Goal: Information Seeking & Learning: Learn about a topic

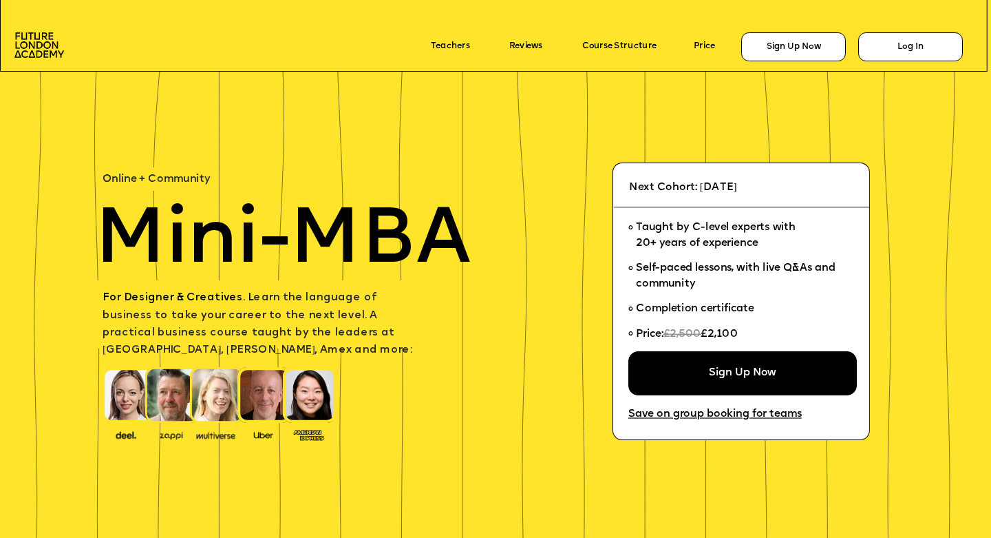
drag, startPoint x: 744, startPoint y: 333, endPoint x: 708, endPoint y: 335, distance: 36.5
click at [708, 335] on li "Price: £2,500 £2,100" at bounding box center [737, 336] width 219 height 30
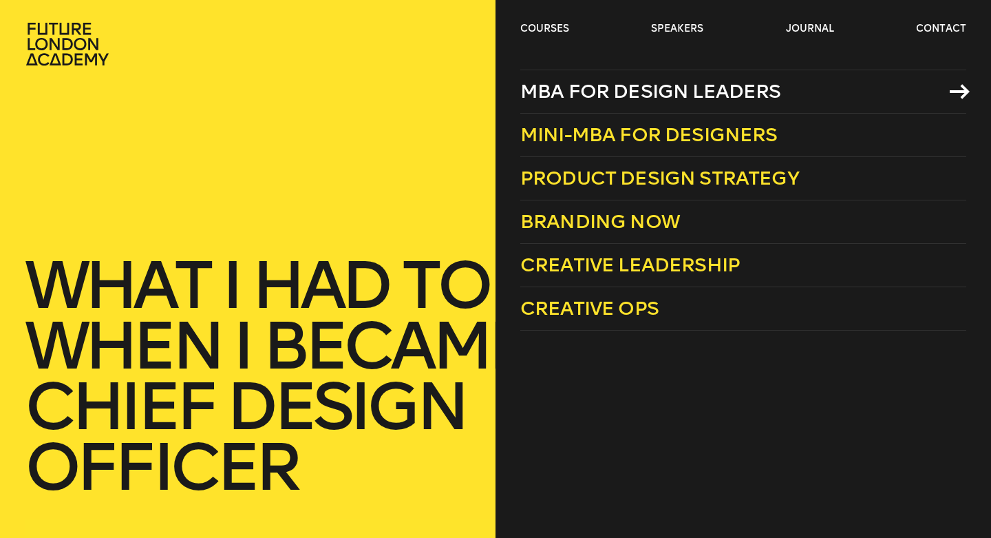
click at [570, 91] on span "MBA for Design Leaders" at bounding box center [650, 91] width 261 height 23
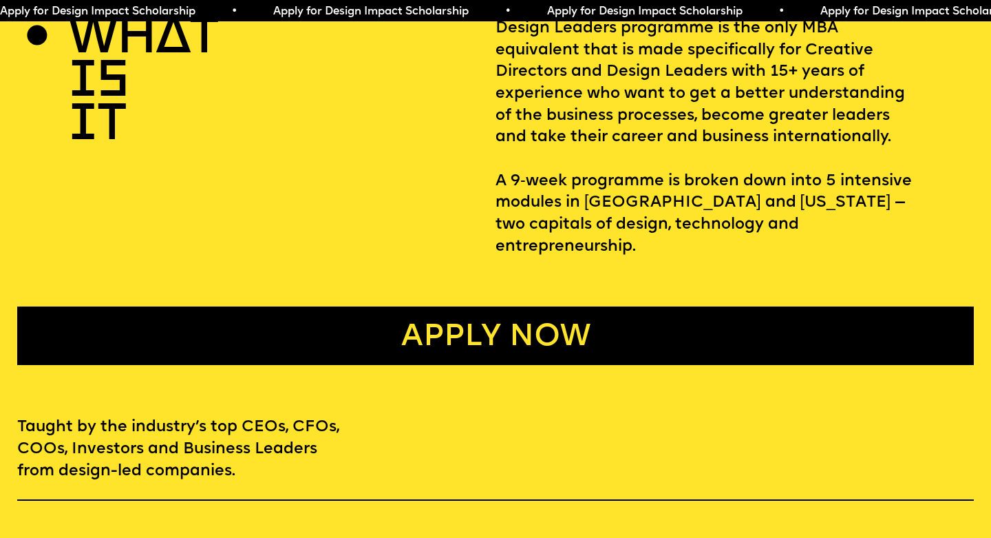
click at [477, 307] on link "Apply now" at bounding box center [495, 335] width 957 height 59
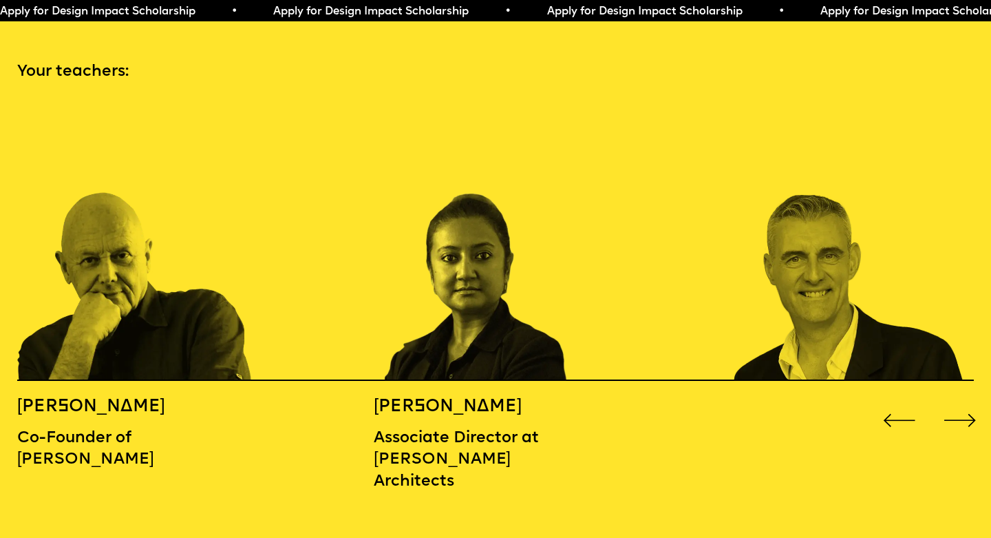
scroll to position [1449, 0]
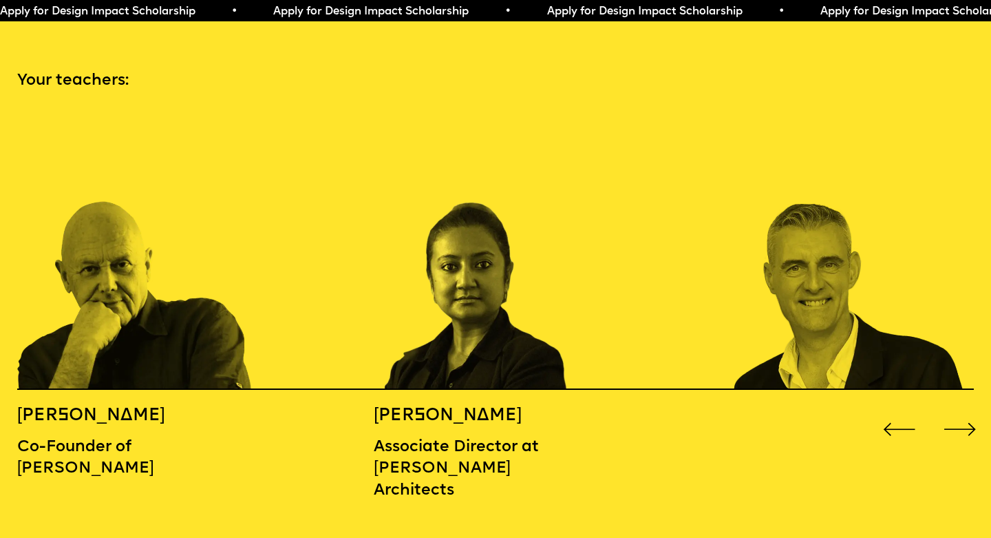
click at [960, 410] on div "Next slide" at bounding box center [960, 429] width 40 height 40
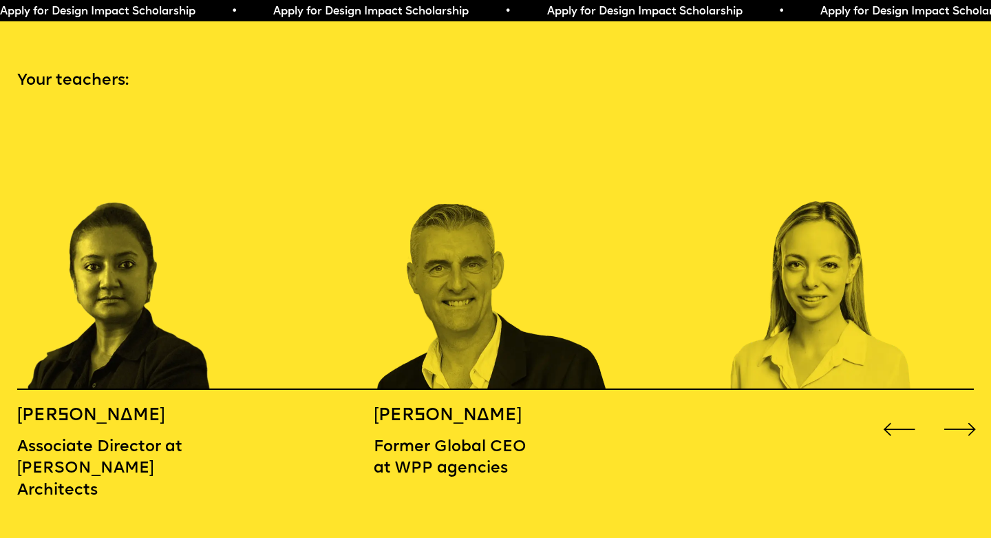
click at [960, 410] on div "Next slide" at bounding box center [960, 429] width 40 height 40
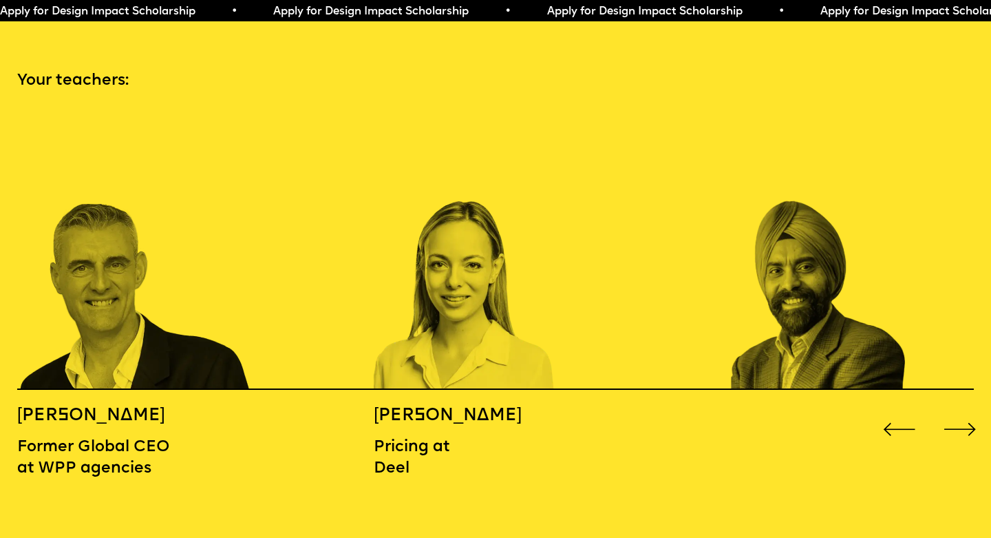
click at [960, 410] on div "Next slide" at bounding box center [960, 429] width 40 height 40
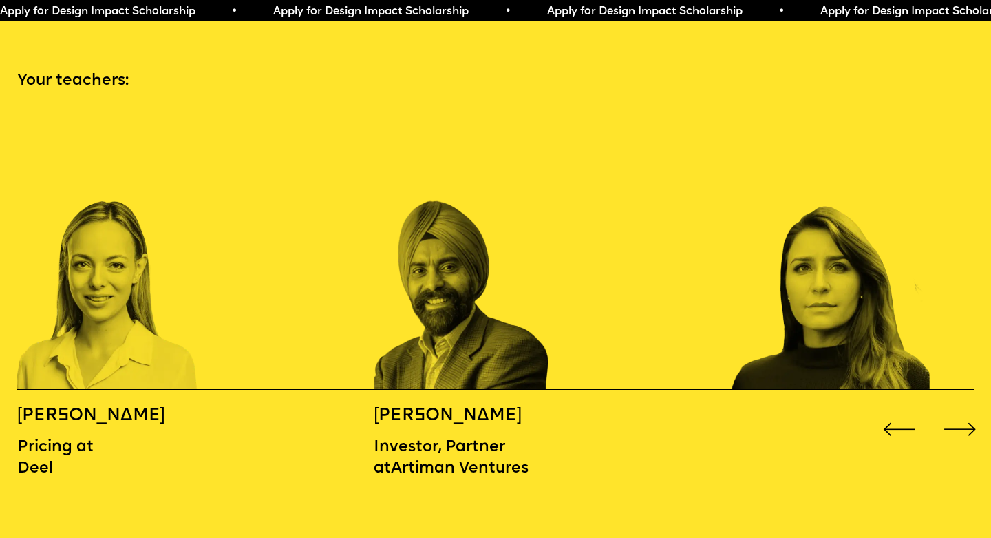
click at [960, 410] on div "Next slide" at bounding box center [960, 429] width 40 height 40
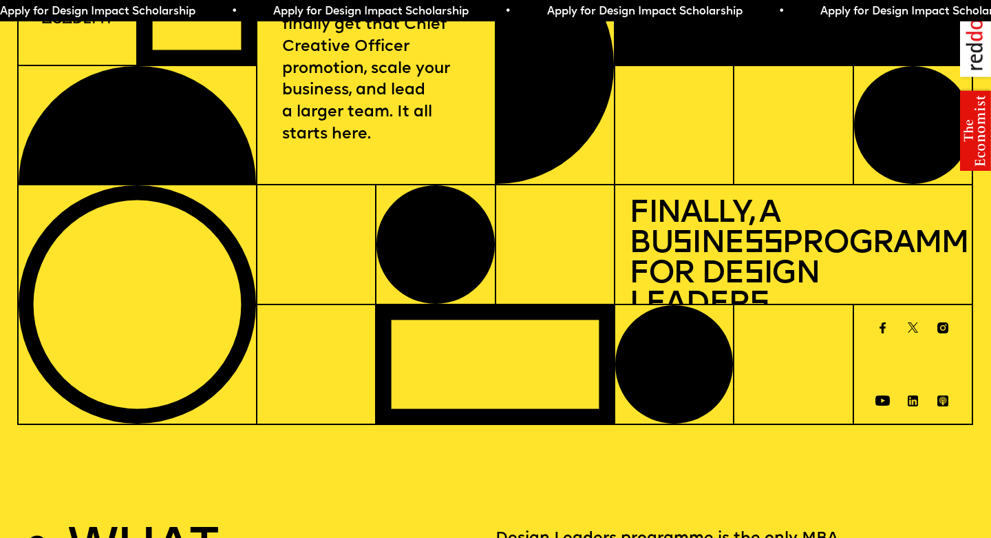
scroll to position [0, 0]
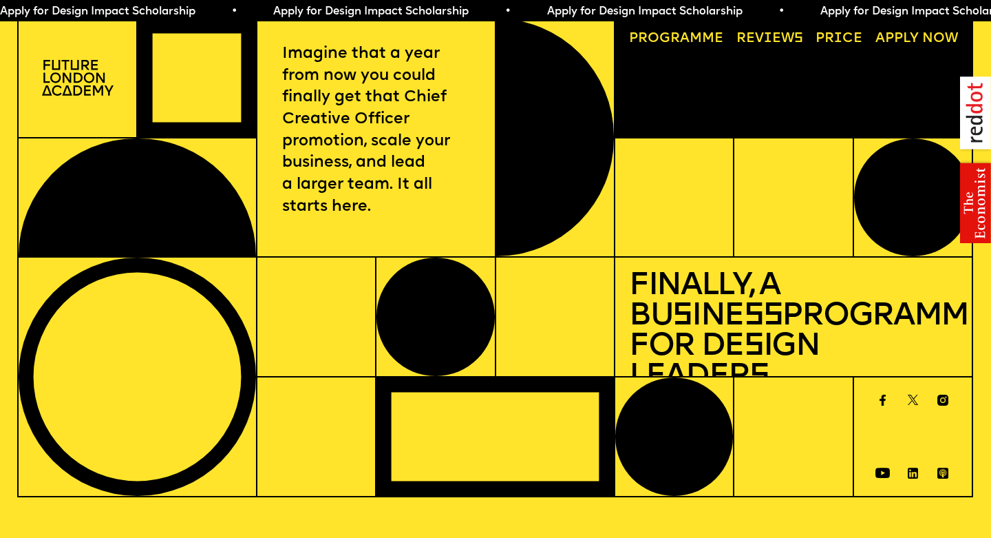
click at [766, 39] on link "Reviews" at bounding box center [770, 39] width 81 height 28
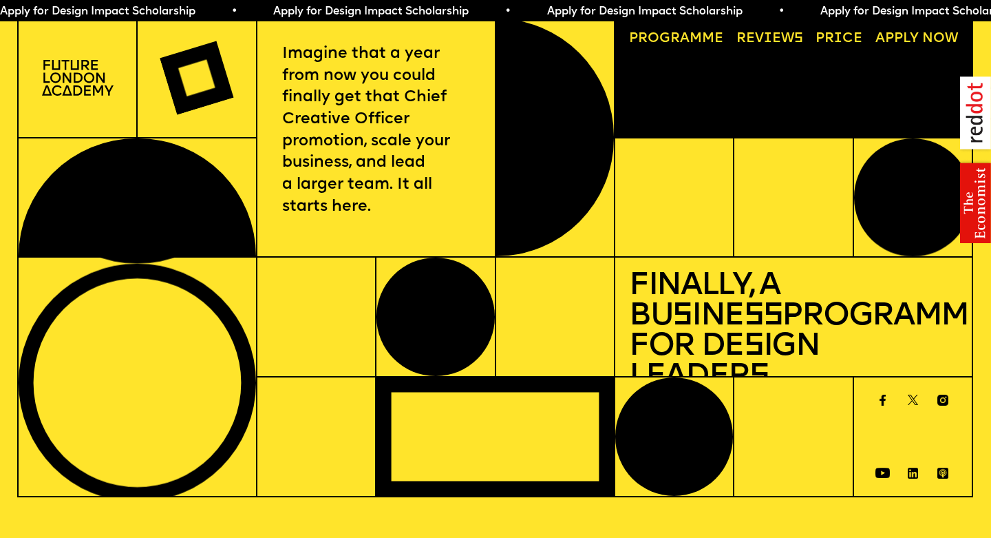
click at [705, 39] on link "Progr a mme" at bounding box center [676, 39] width 108 height 28
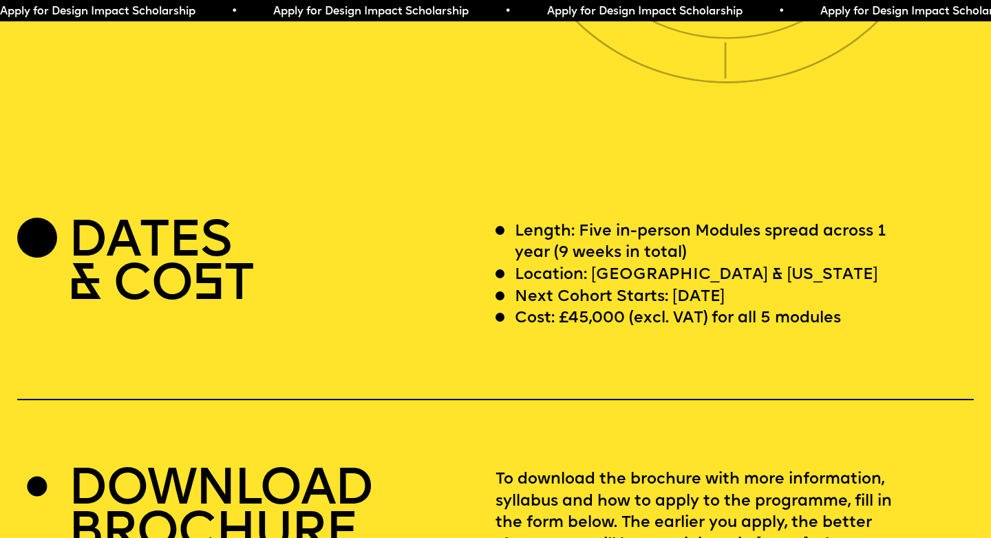
scroll to position [3910, 0]
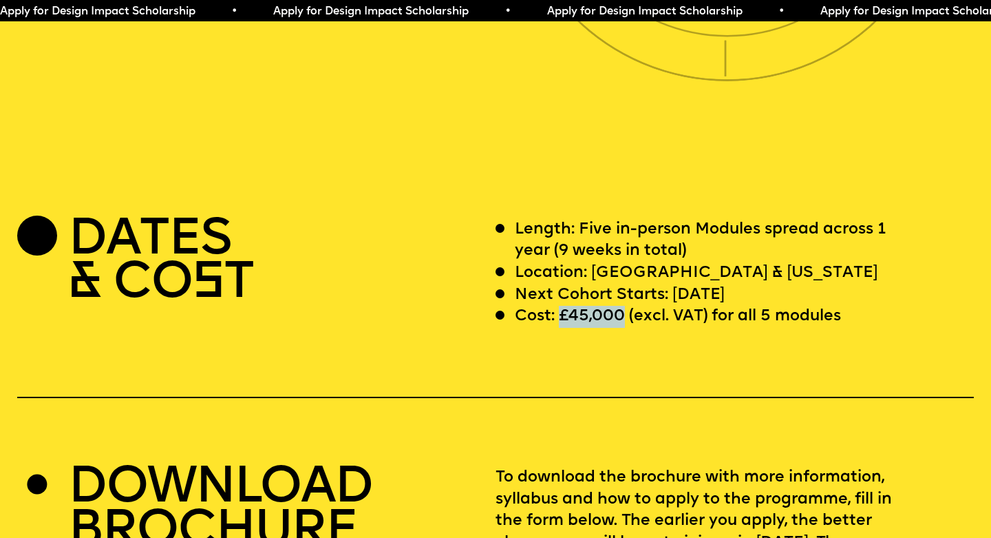
drag, startPoint x: 558, startPoint y: 292, endPoint x: 624, endPoint y: 294, distance: 65.4
click at [624, 306] on p "Cost: £45,000 (excl. VAT) for all 5 modules" at bounding box center [678, 317] width 326 height 22
copy p "£45,000"
click at [485, 286] on div "DATES & CO S T" at bounding box center [256, 273] width 478 height 109
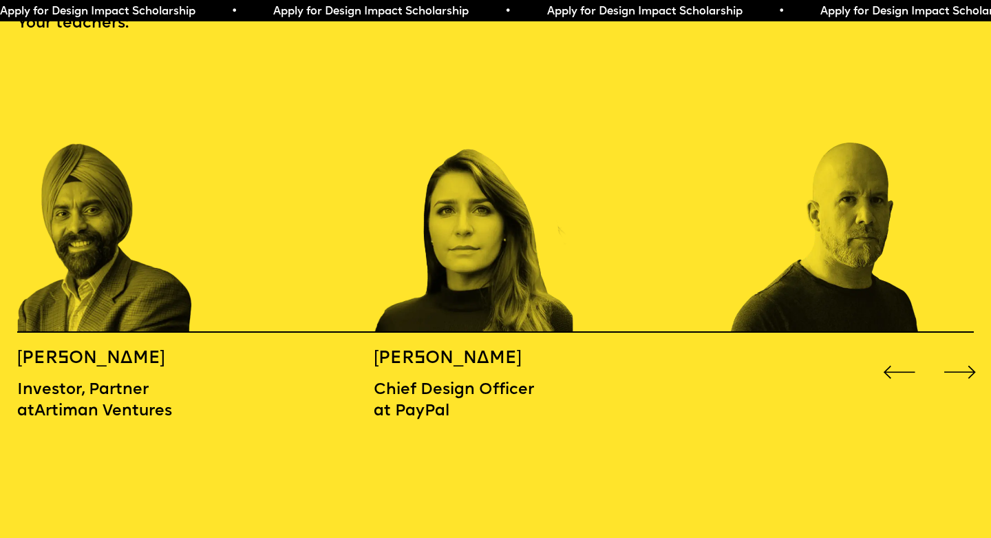
scroll to position [1522, 0]
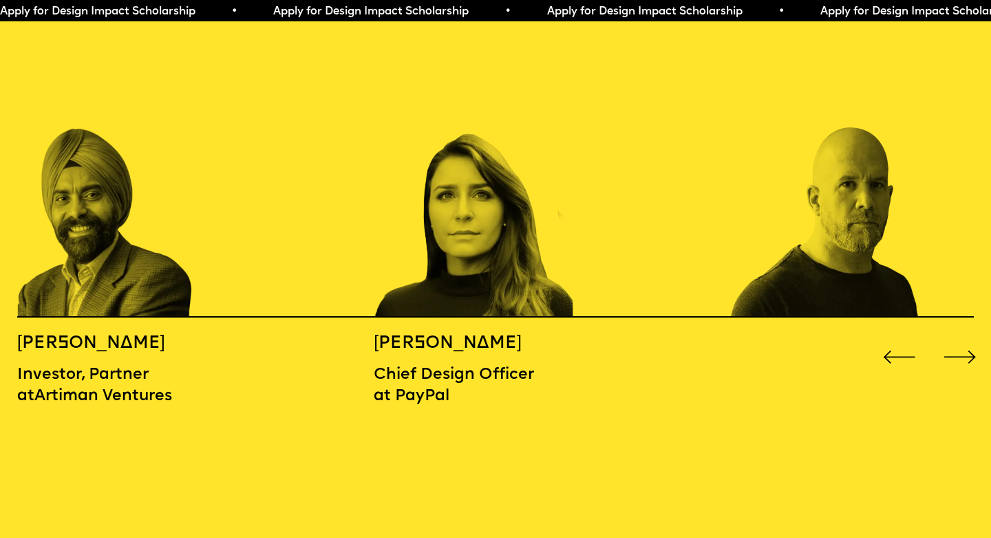
click at [964, 337] on div "Next slide" at bounding box center [960, 357] width 40 height 40
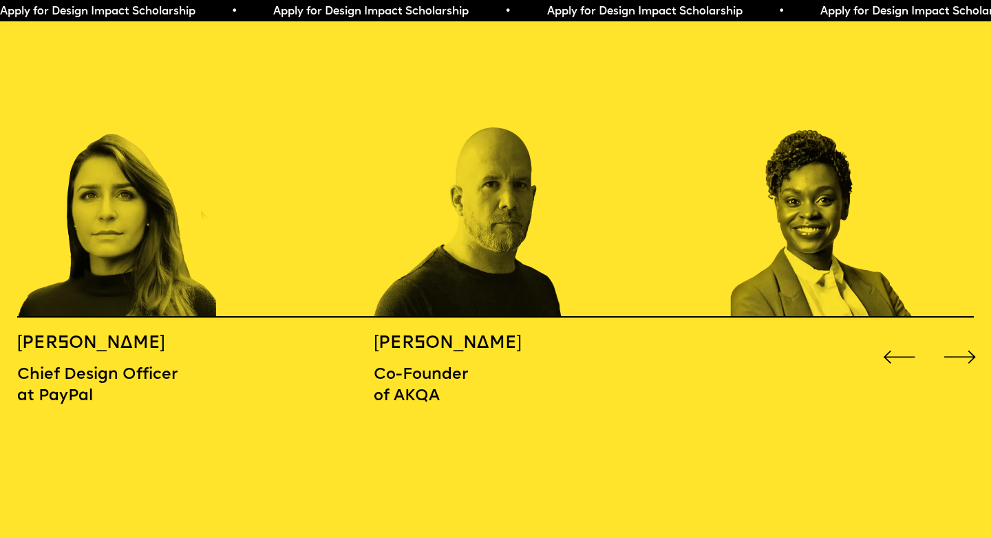
click at [964, 337] on div "Next slide" at bounding box center [960, 357] width 40 height 40
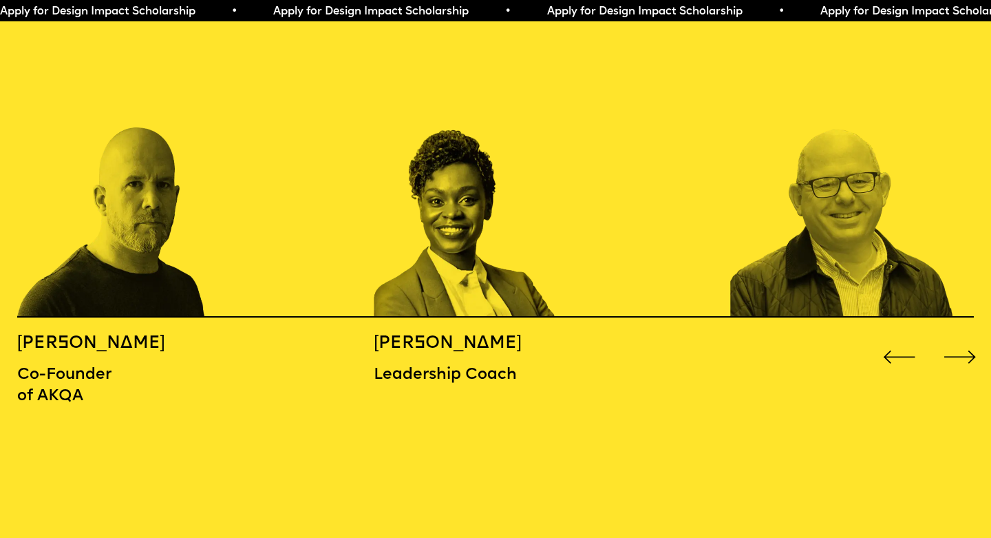
click at [965, 337] on div "Next slide" at bounding box center [960, 357] width 40 height 40
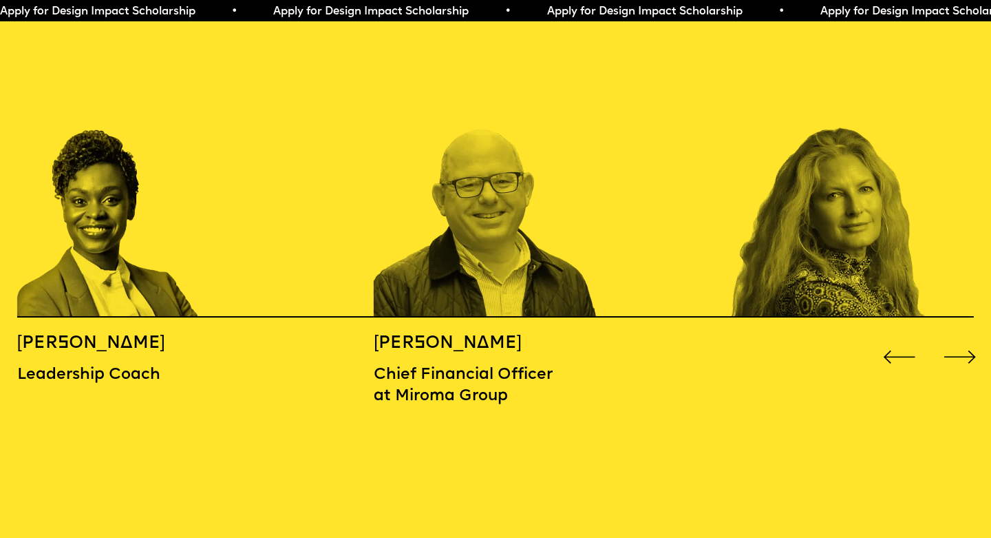
click at [965, 337] on div "Next slide" at bounding box center [960, 357] width 40 height 40
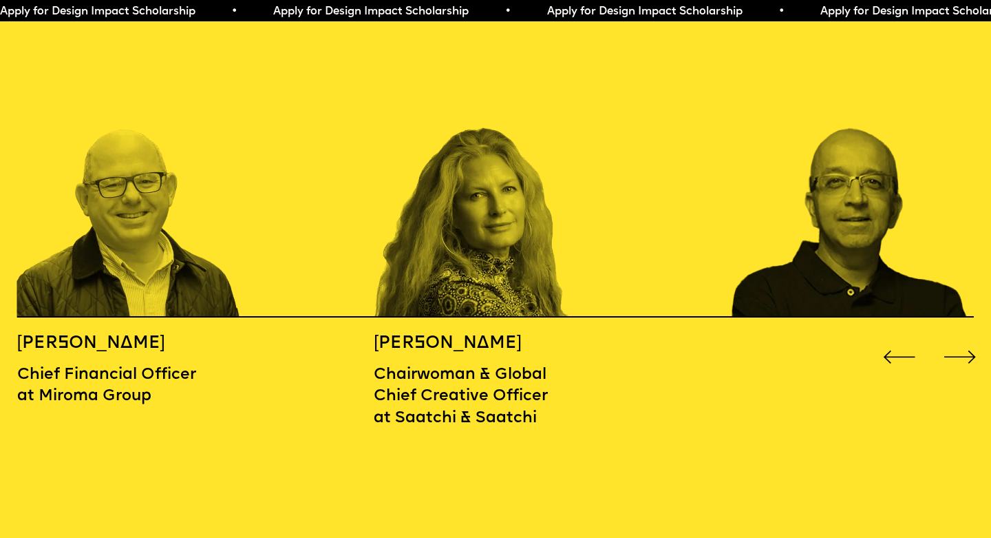
click at [966, 337] on div "Next slide" at bounding box center [960, 357] width 40 height 40
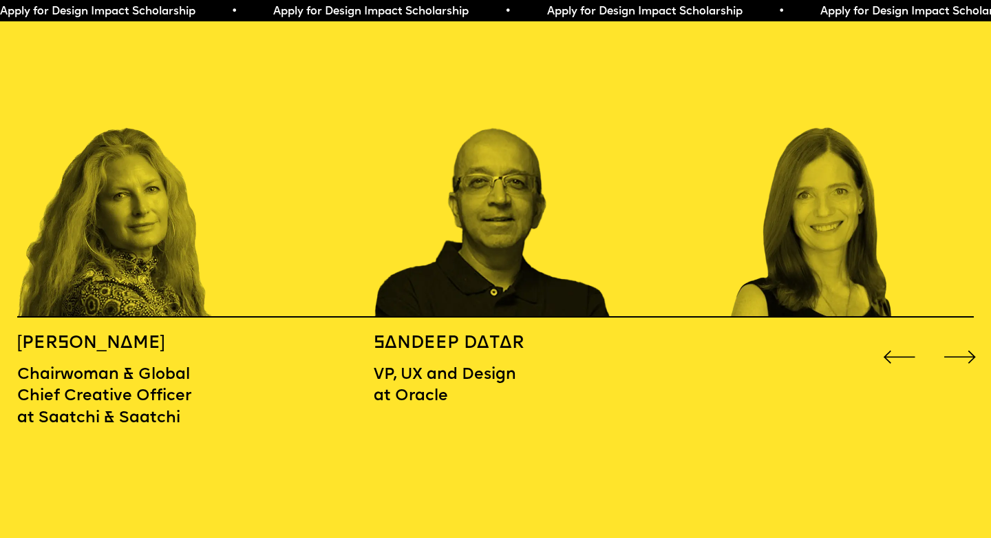
click at [966, 337] on div "Next slide" at bounding box center [960, 357] width 40 height 40
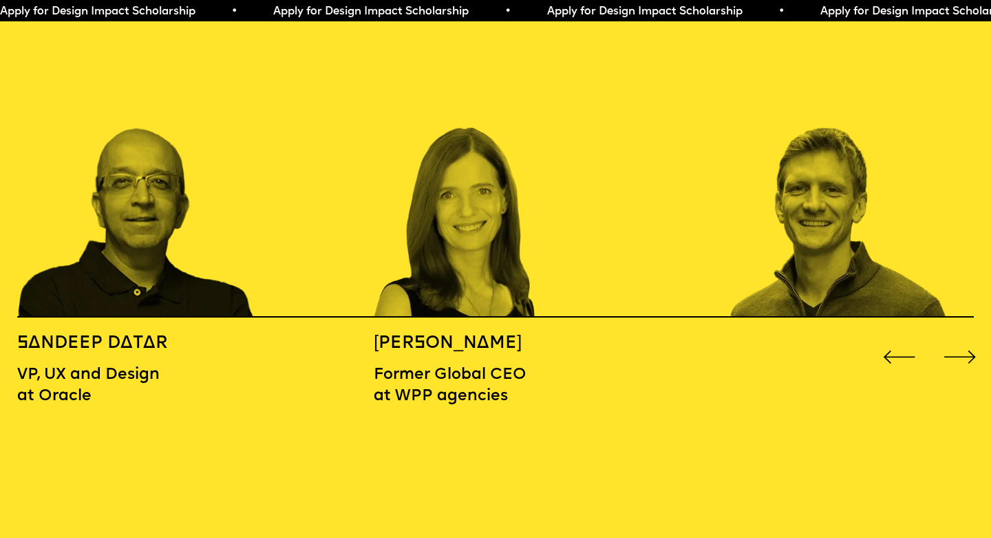
click at [967, 337] on div "Next slide" at bounding box center [960, 357] width 40 height 40
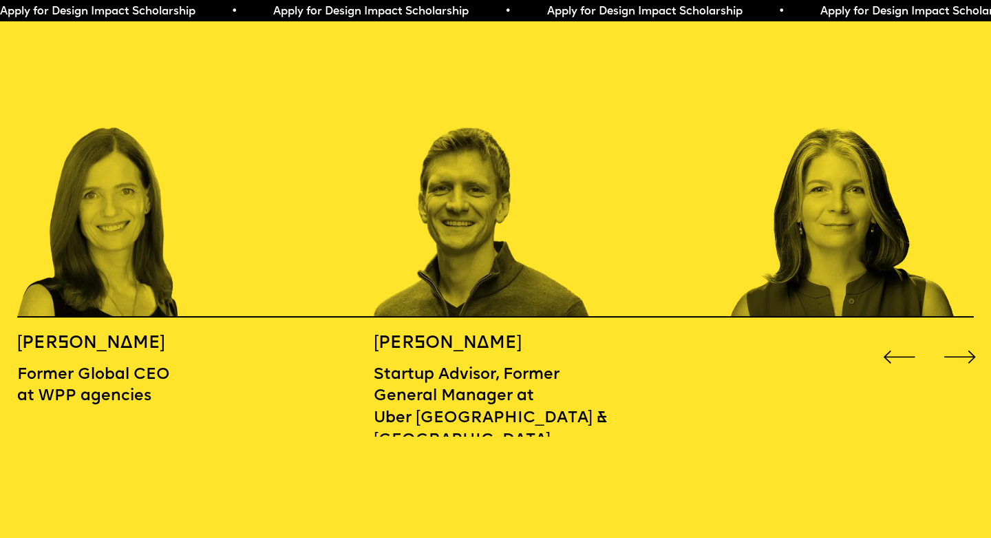
click at [968, 338] on div "Next slide" at bounding box center [960, 357] width 40 height 40
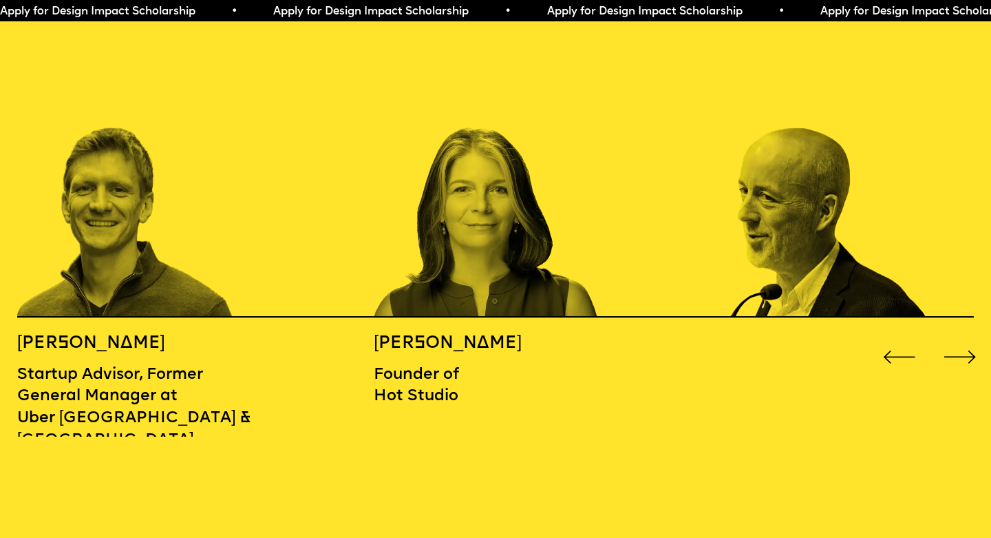
click at [968, 338] on div "Next slide" at bounding box center [960, 357] width 40 height 40
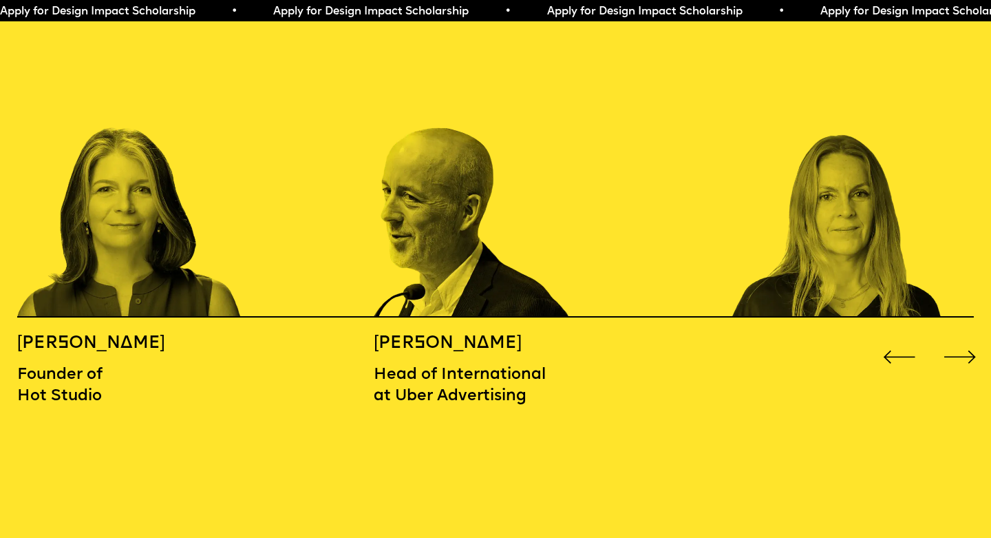
click at [968, 339] on div "Next slide" at bounding box center [960, 357] width 40 height 40
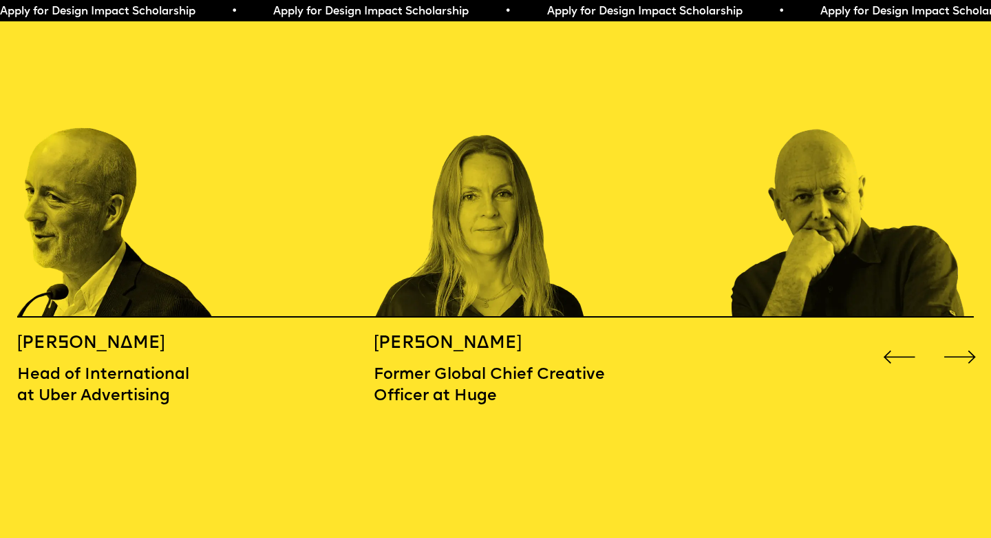
click at [968, 339] on div "Next slide" at bounding box center [960, 357] width 40 height 40
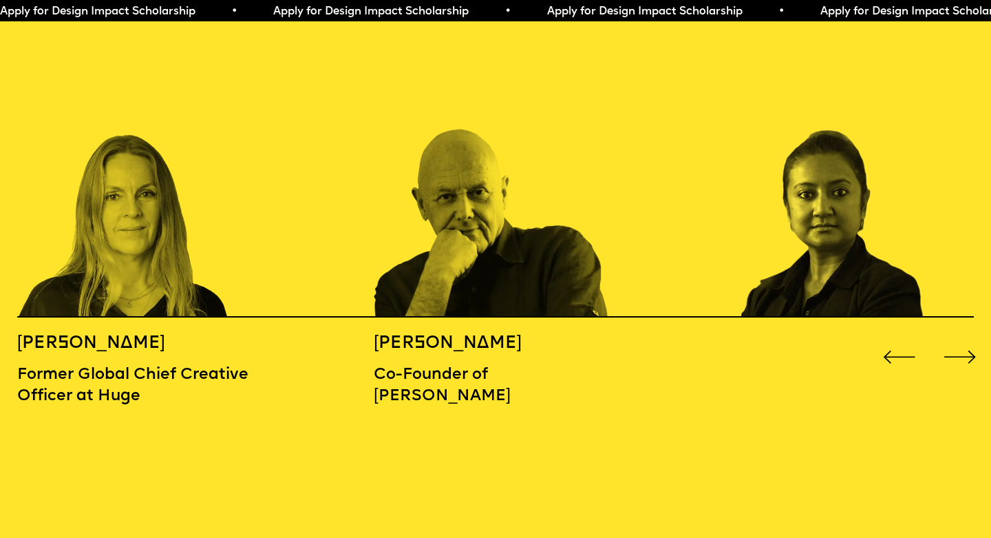
click at [968, 339] on div "Next slide" at bounding box center [960, 357] width 40 height 40
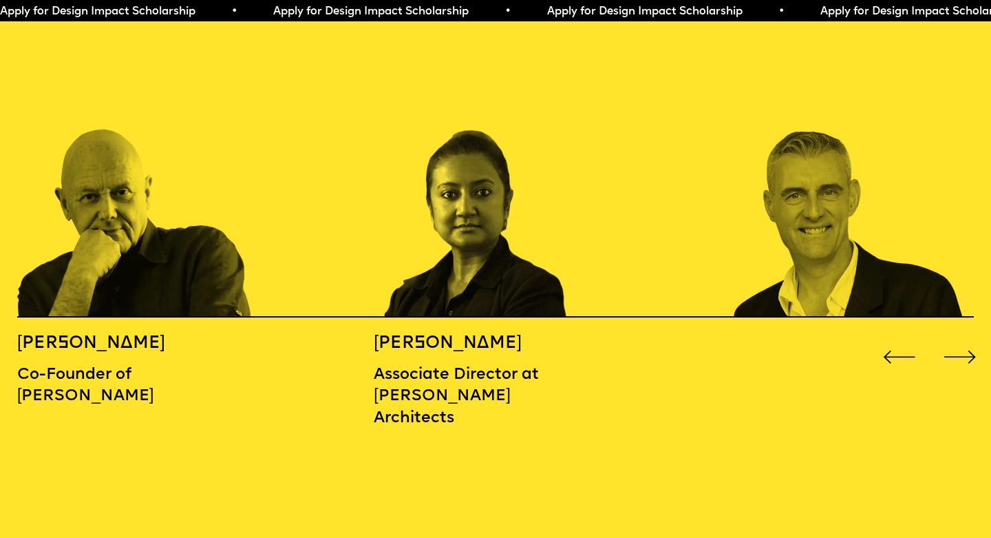
click at [968, 339] on div "Next slide" at bounding box center [960, 357] width 40 height 40
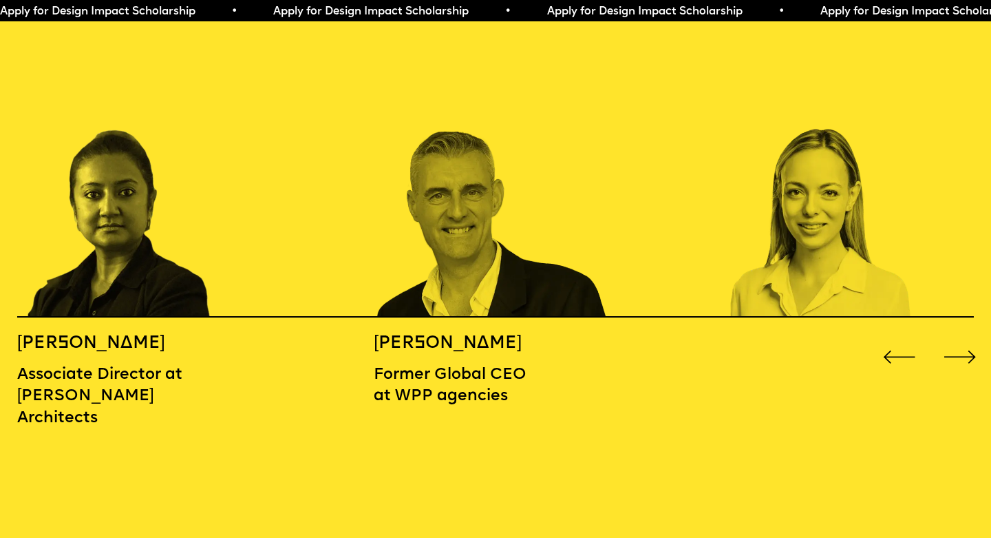
click at [968, 339] on div "Next slide" at bounding box center [960, 357] width 40 height 40
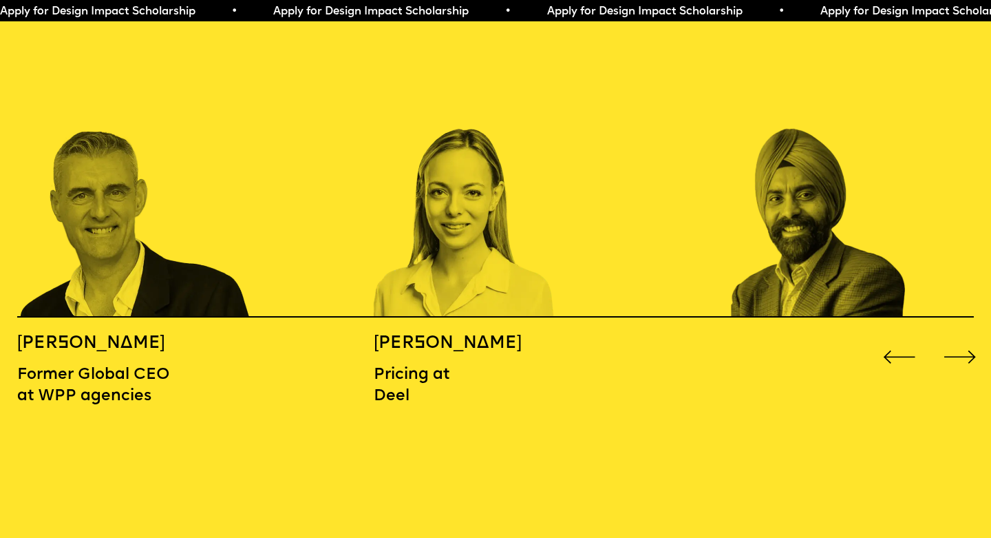
click at [969, 339] on div "Next slide" at bounding box center [960, 357] width 40 height 40
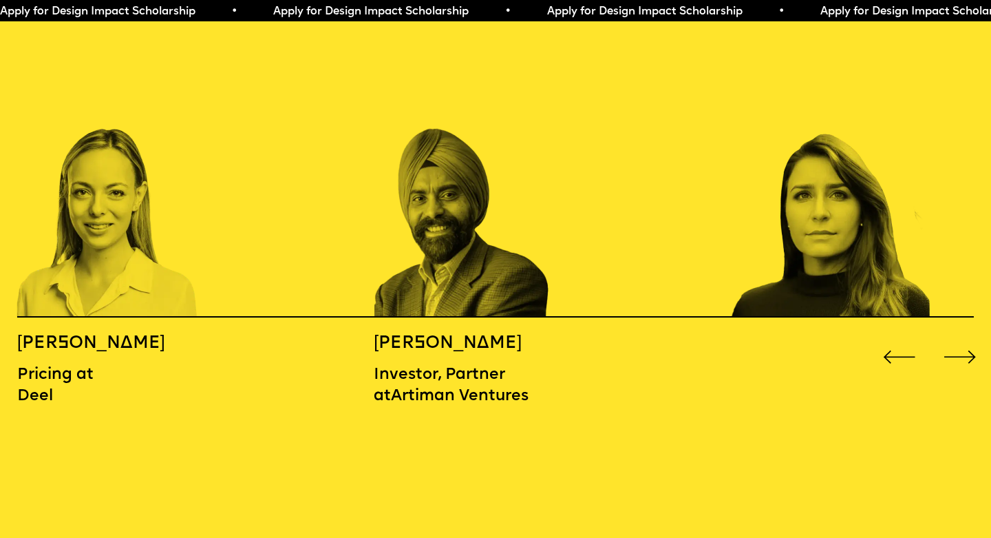
click at [969, 340] on div "Next slide" at bounding box center [960, 357] width 40 height 40
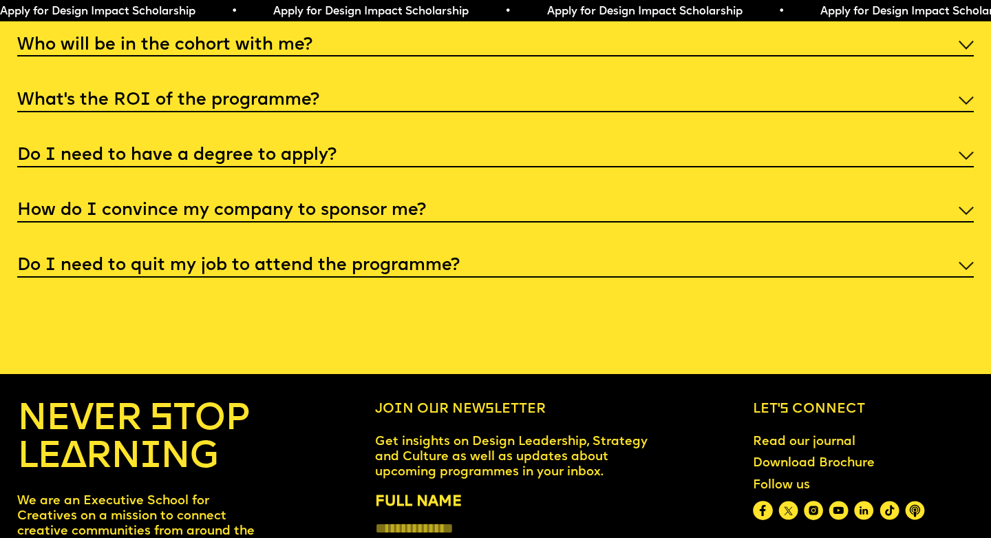
scroll to position [5321, 0]
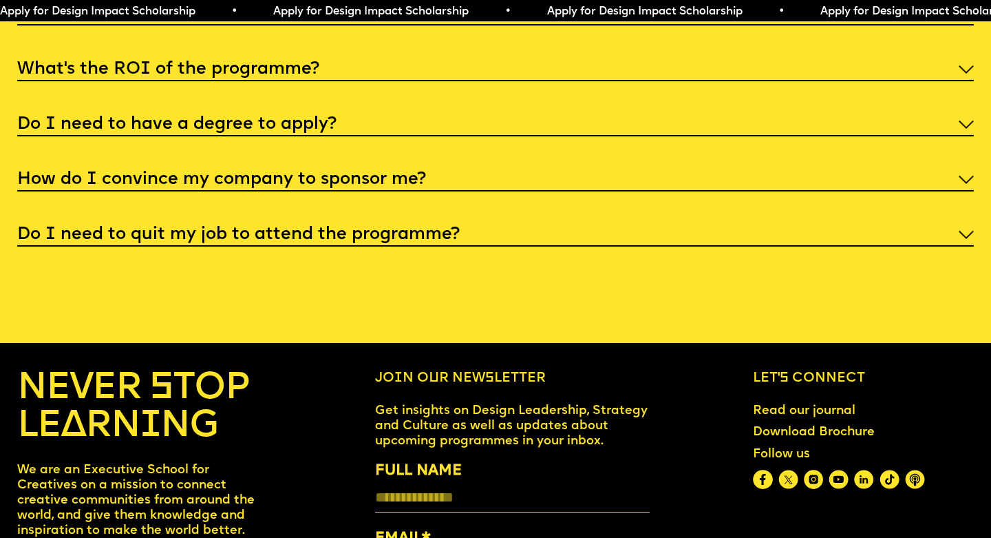
click at [452, 151] on div "I'm not a traditional designer, is this programme right for me? Though the prog…" at bounding box center [495, 95] width 957 height 301
click at [442, 166] on div "How do I convince my company to sponsor me?" at bounding box center [495, 178] width 957 height 25
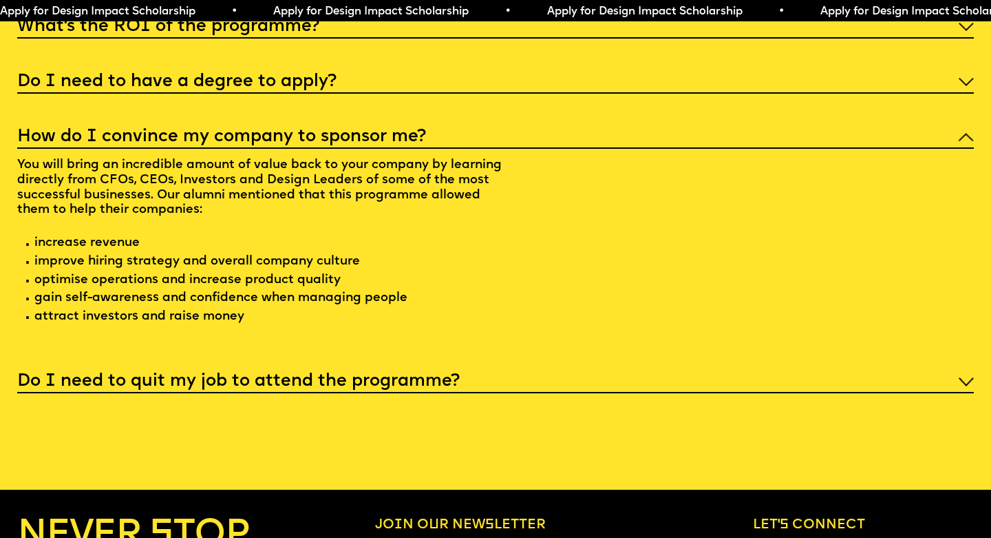
scroll to position [5374, 0]
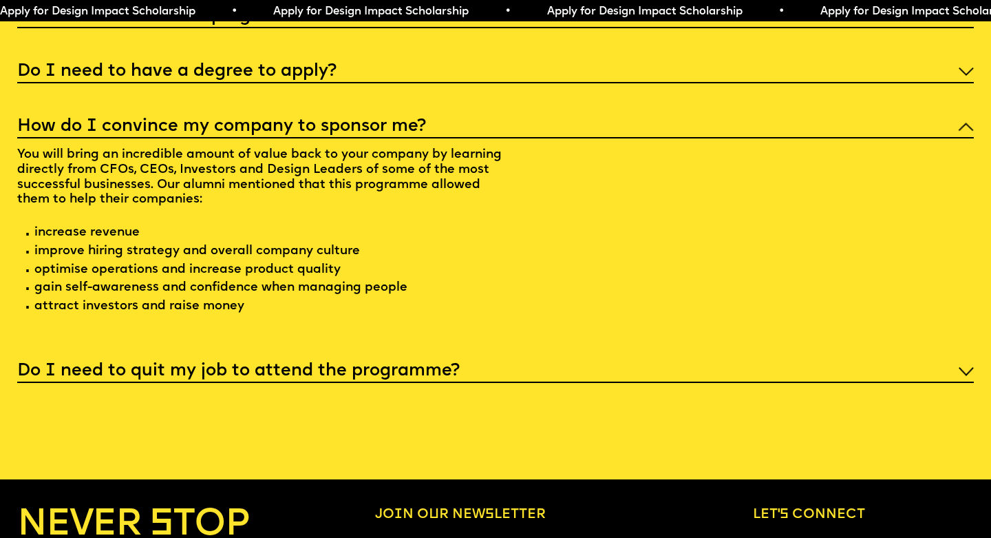
click at [469, 357] on div "Do I need to quit my job to attend the programme?" at bounding box center [495, 369] width 957 height 25
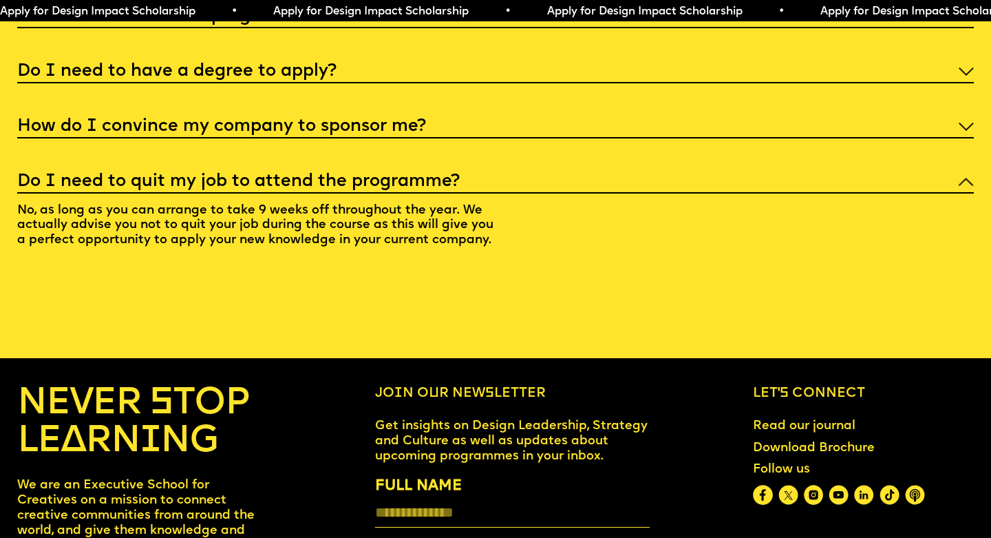
click at [502, 118] on div "How do I convince my company to sponsor me?" at bounding box center [495, 125] width 957 height 25
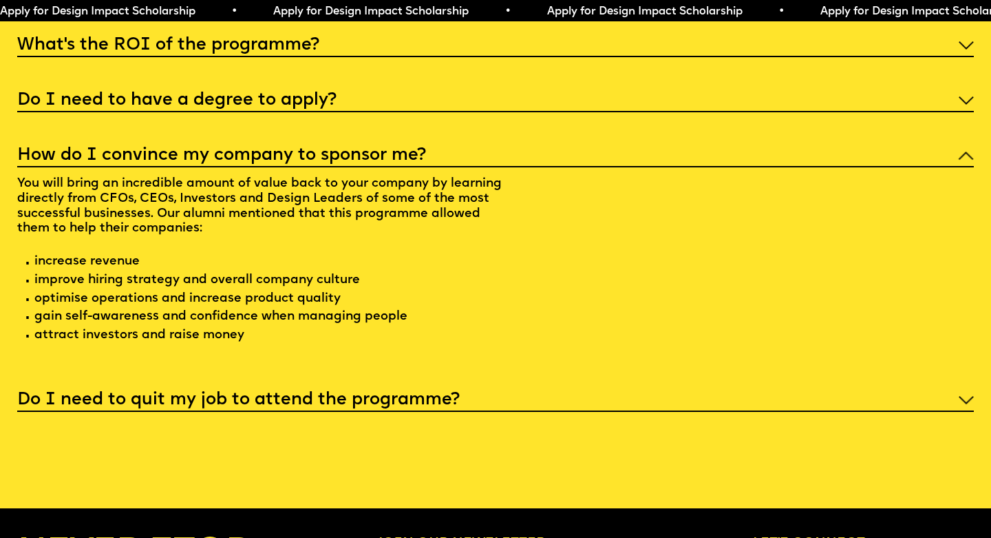
scroll to position [5315, 0]
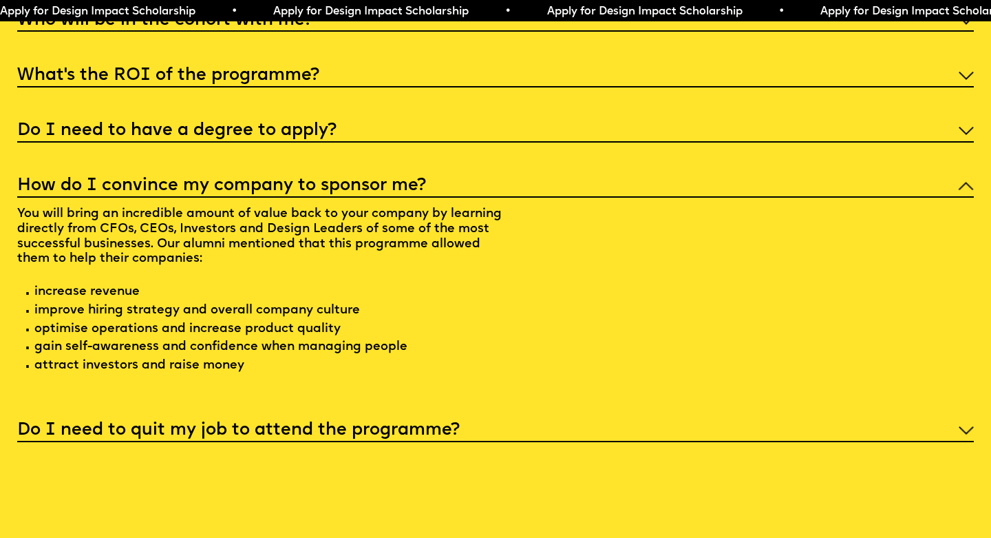
click at [493, 117] on div "Do I need to have a degree to apply?" at bounding box center [495, 129] width 957 height 25
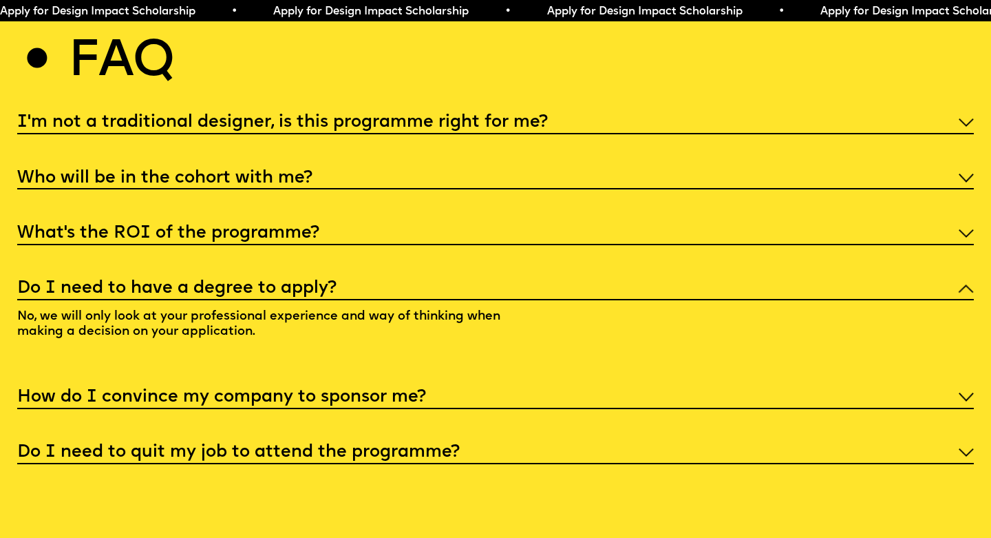
scroll to position [5154, 0]
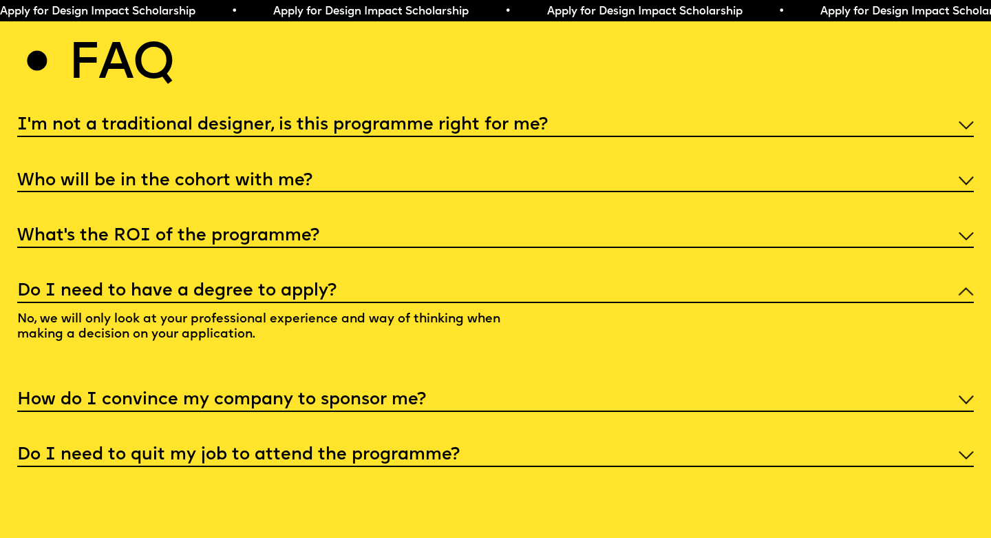
click at [482, 222] on div "What’s the ROI of the programme?" at bounding box center [495, 234] width 957 height 25
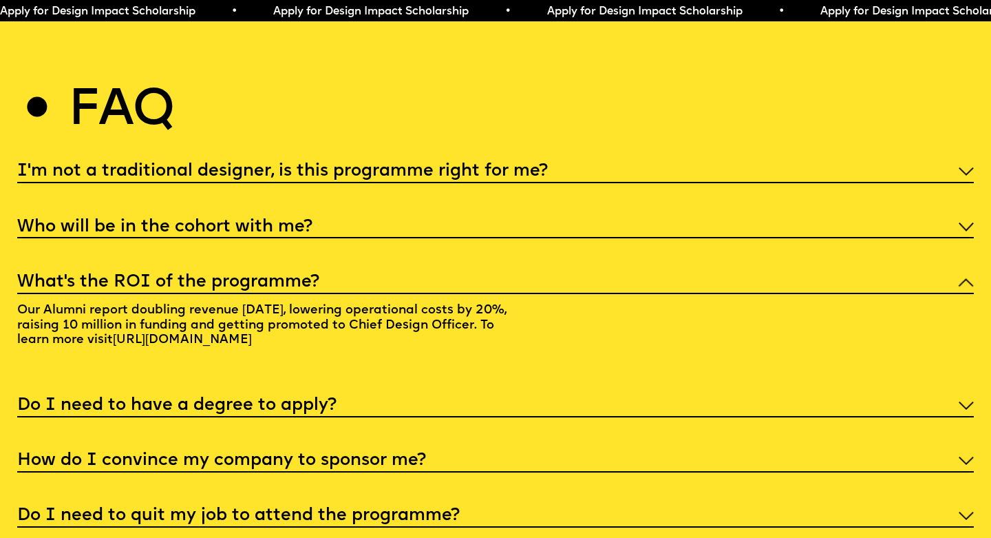
scroll to position [5107, 0]
click at [489, 214] on div "Who will be in the cohort with me?" at bounding box center [495, 226] width 957 height 25
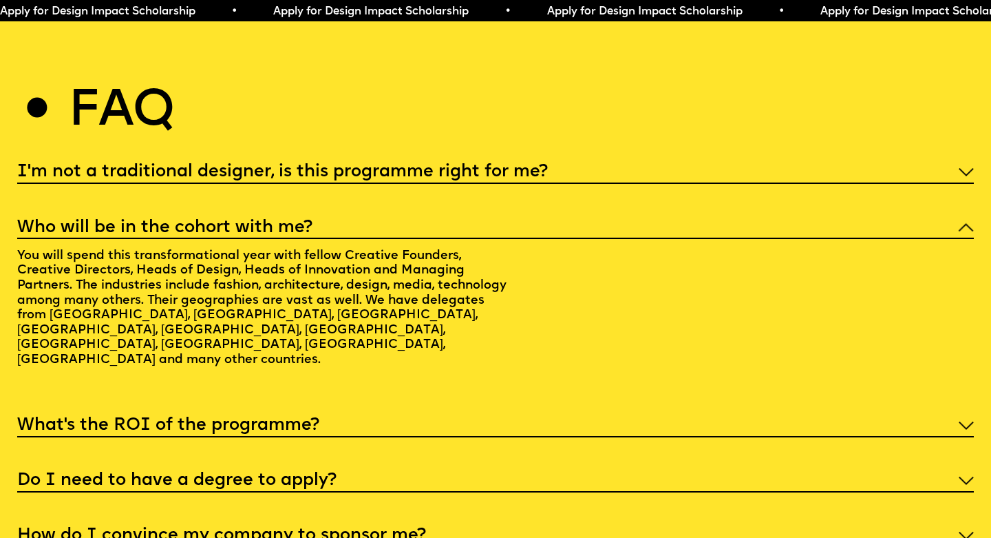
click at [469, 165] on h5 "I'm not a traditional designer, is this programme right for me?" at bounding box center [282, 172] width 531 height 14
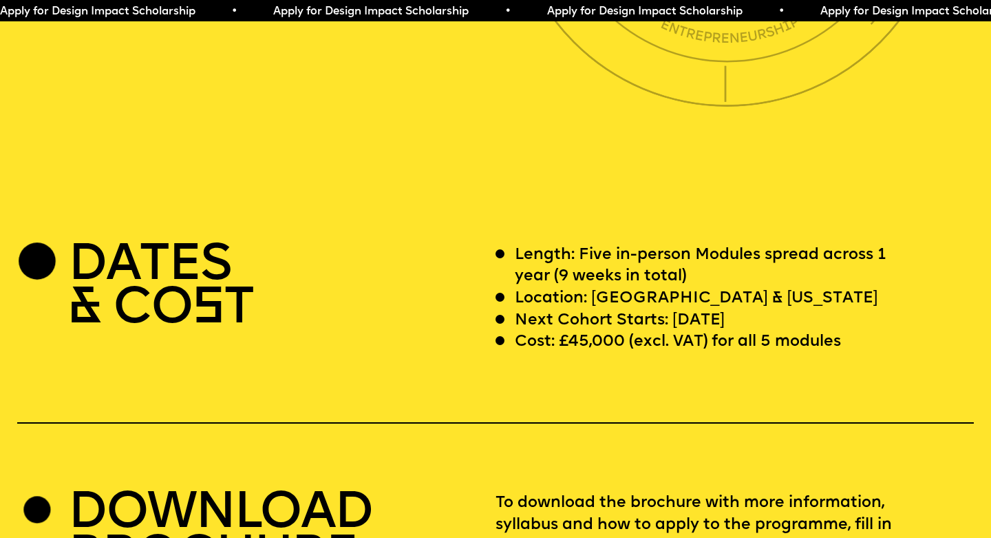
scroll to position [3790, 0]
